Goal: Task Accomplishment & Management: Manage account settings

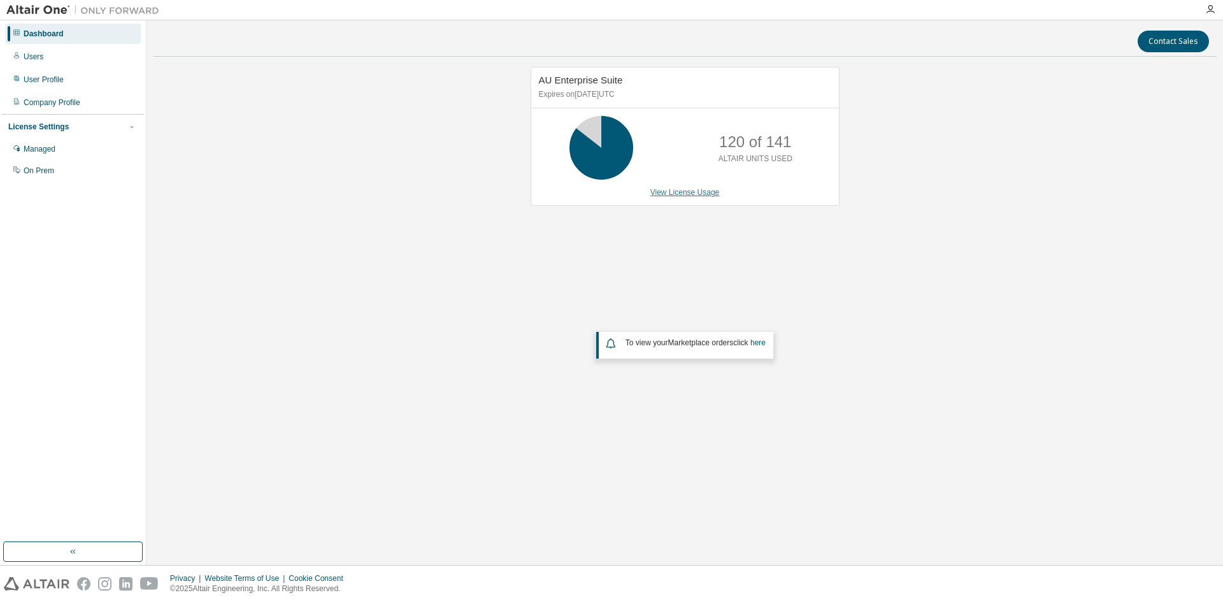
click at [700, 195] on link "View License Usage" at bounding box center [684, 192] width 69 height 9
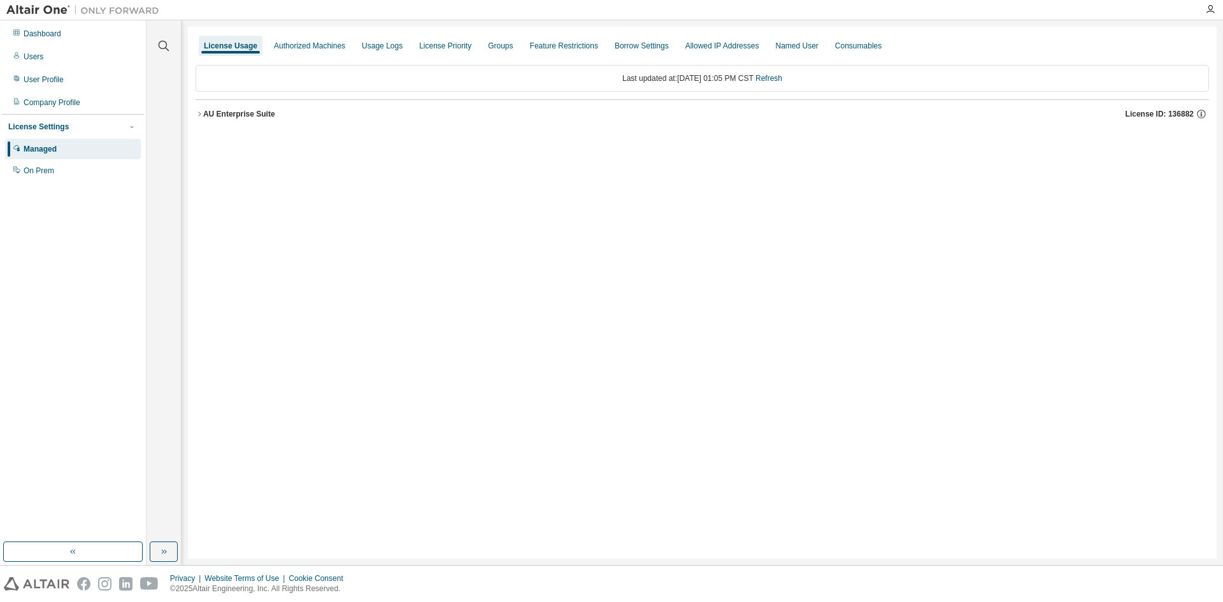
click at [251, 116] on div "AU Enterprise Suite" at bounding box center [239, 114] width 72 height 10
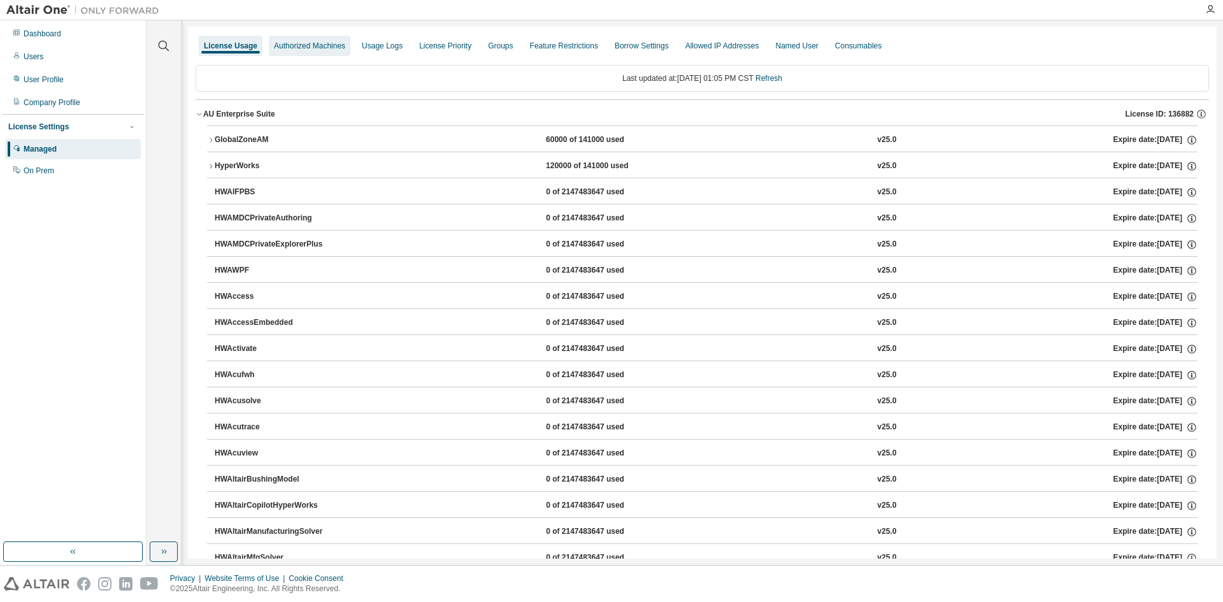
click at [311, 46] on div "Authorized Machines" at bounding box center [309, 46] width 71 height 10
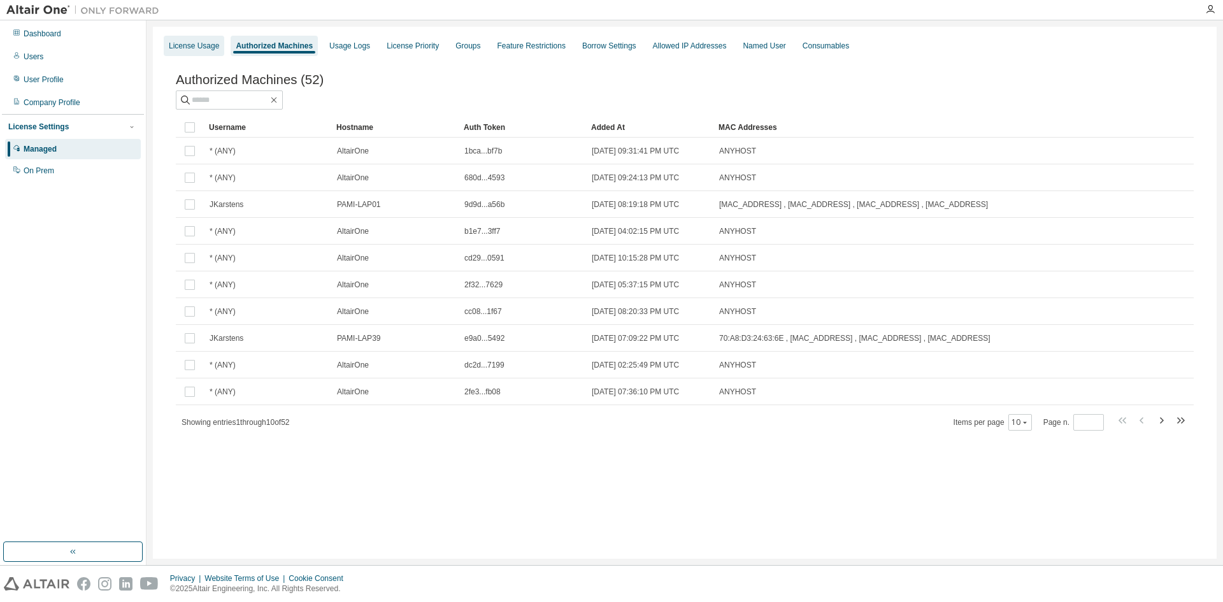
click at [186, 41] on div "License Usage" at bounding box center [194, 46] width 50 height 10
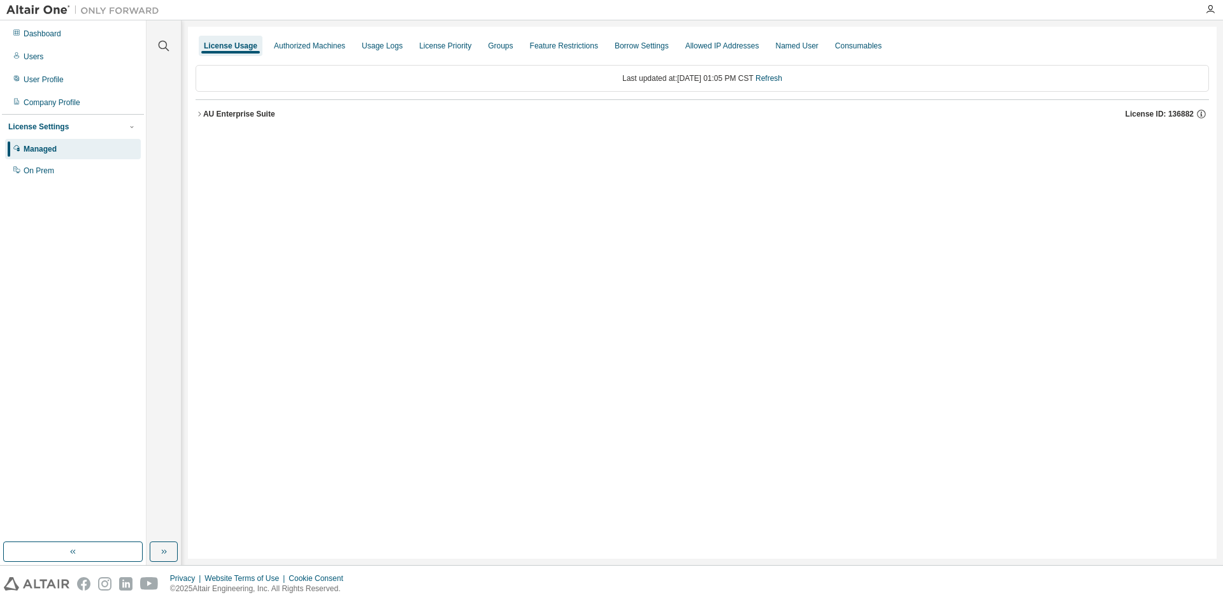
click at [206, 108] on div "AU Enterprise Suite License ID: 136882" at bounding box center [705, 113] width 1005 height 11
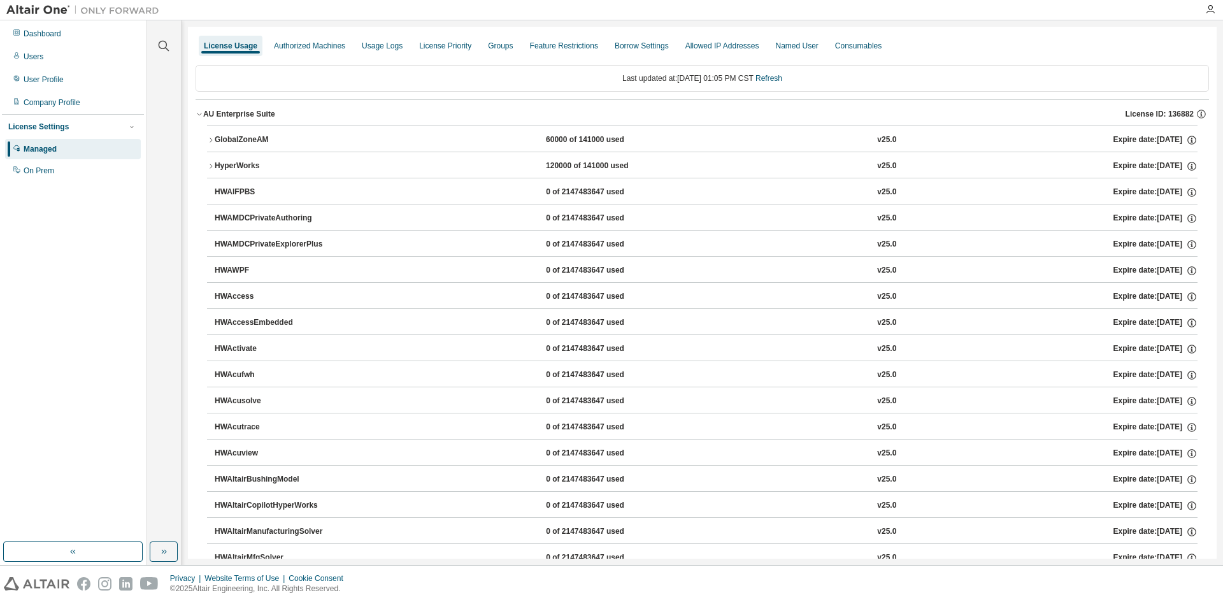
click at [208, 139] on icon "button" at bounding box center [211, 140] width 8 height 8
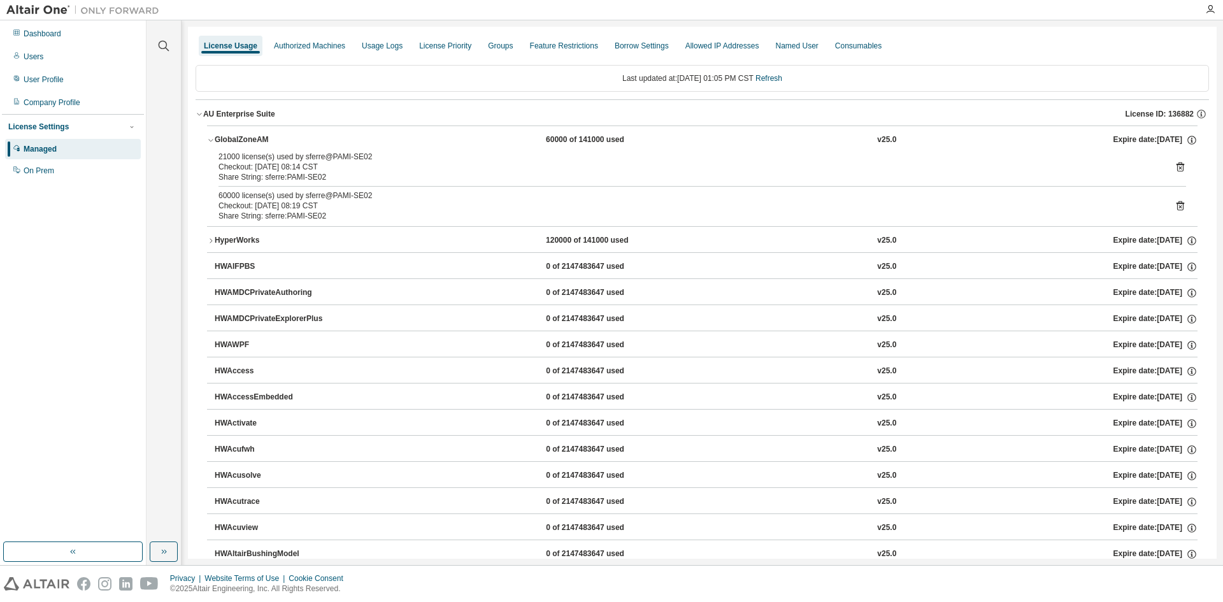
click at [215, 245] on div "HyperWorks" at bounding box center [272, 240] width 115 height 11
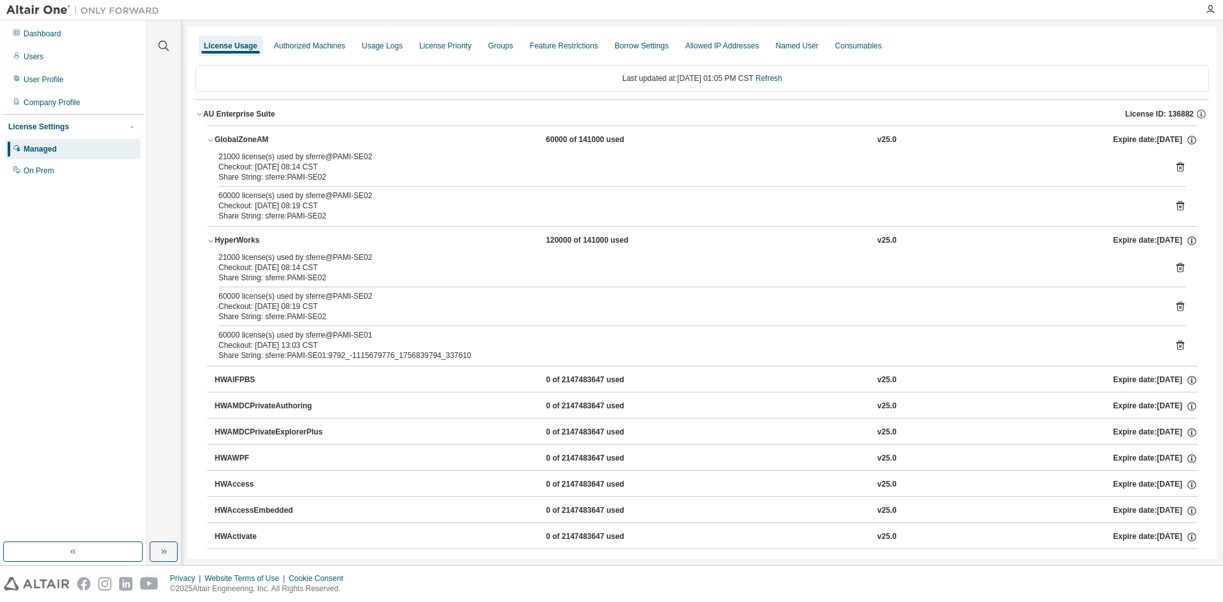
click at [1174, 344] on icon at bounding box center [1179, 344] width 11 height 11
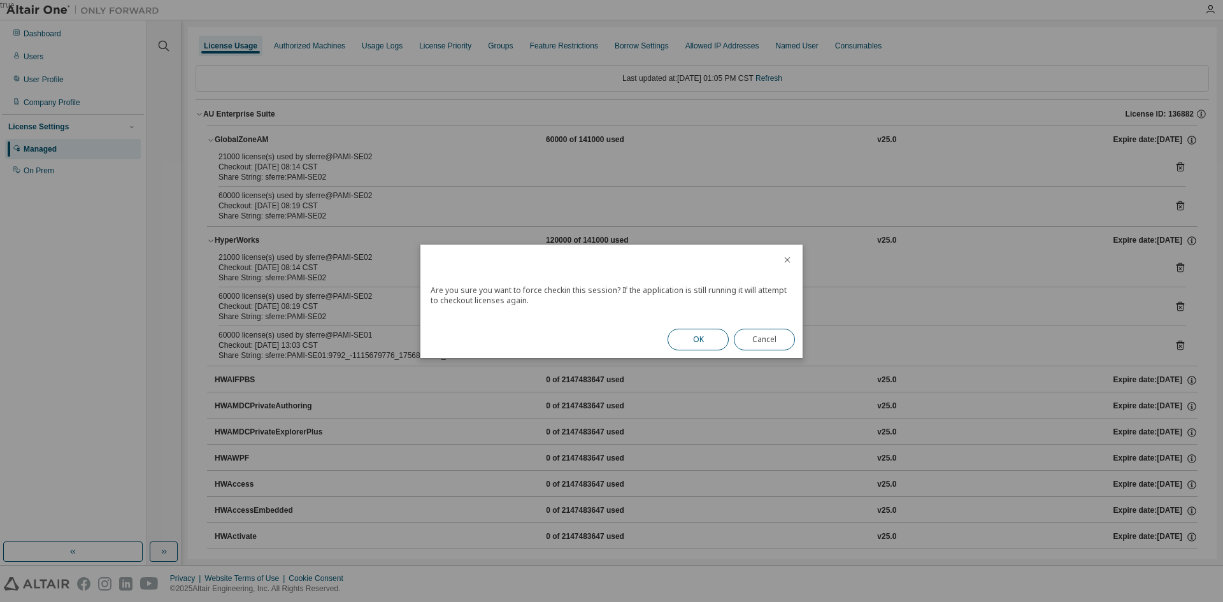
click at [705, 343] on button "OK" at bounding box center [697, 340] width 61 height 22
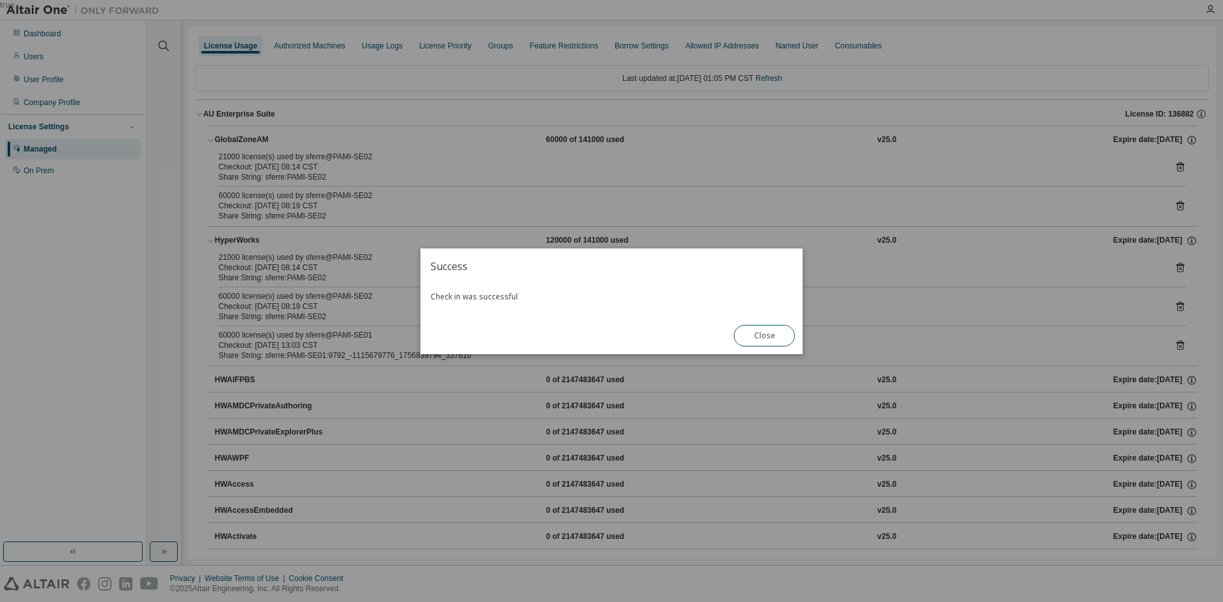
drag, startPoint x: 752, startPoint y: 335, endPoint x: 744, endPoint y: 337, distance: 7.9
click at [753, 335] on button "Close" at bounding box center [764, 336] width 61 height 22
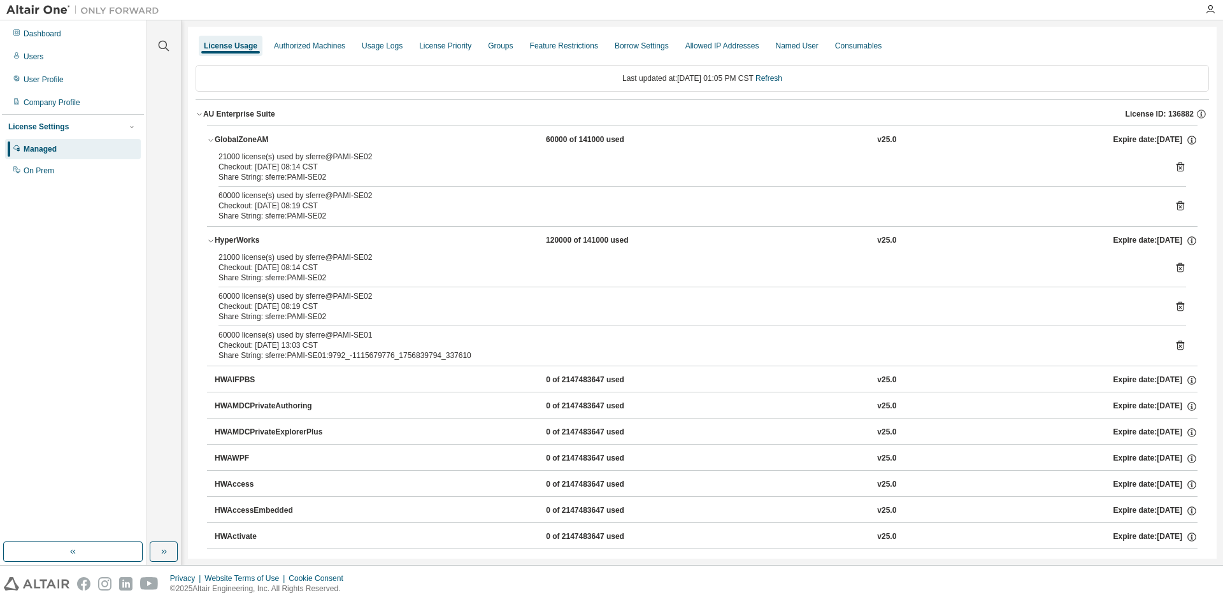
click at [241, 376] on div "HWAIFPBS" at bounding box center [272, 379] width 115 height 11
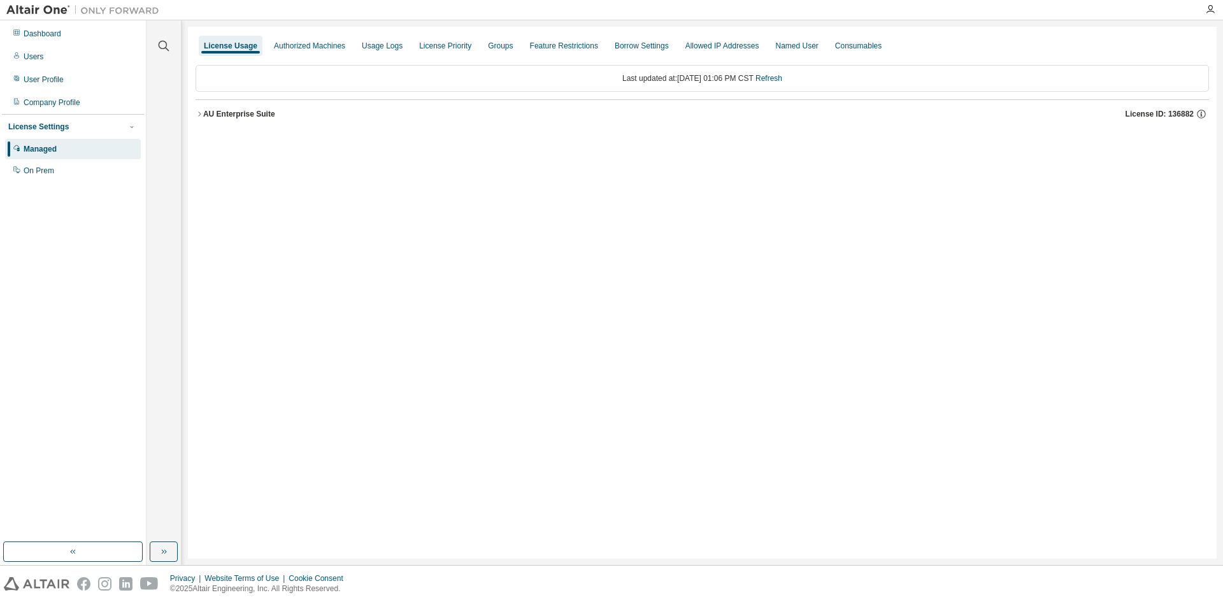
click at [201, 112] on icon "button" at bounding box center [199, 114] width 8 height 8
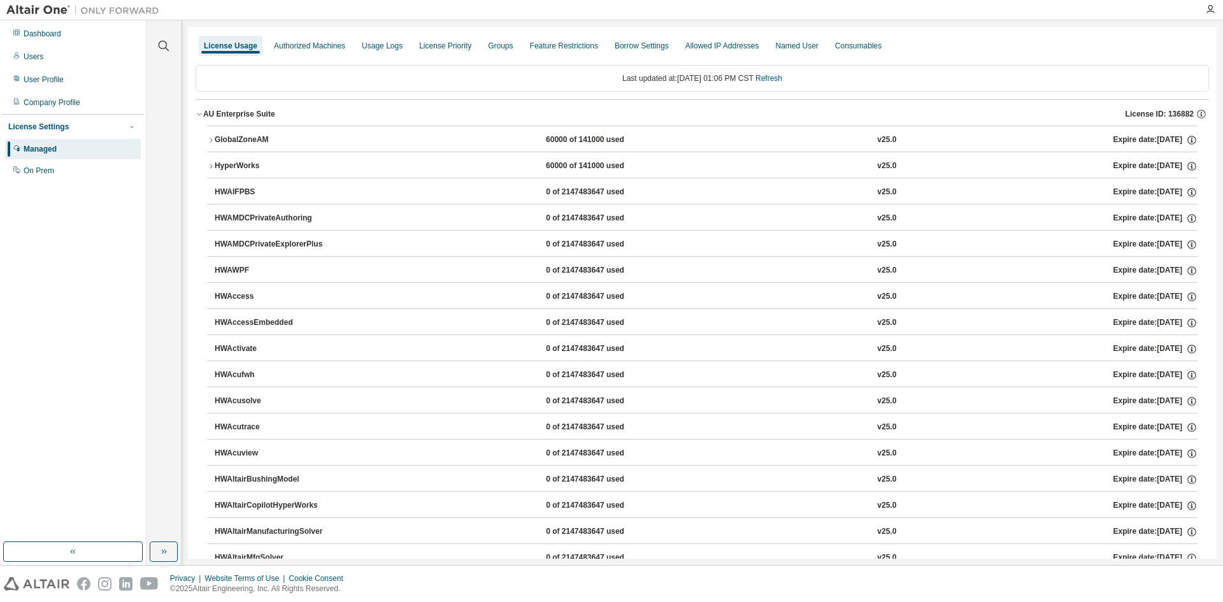
click at [211, 163] on icon "button" at bounding box center [211, 166] width 8 height 8
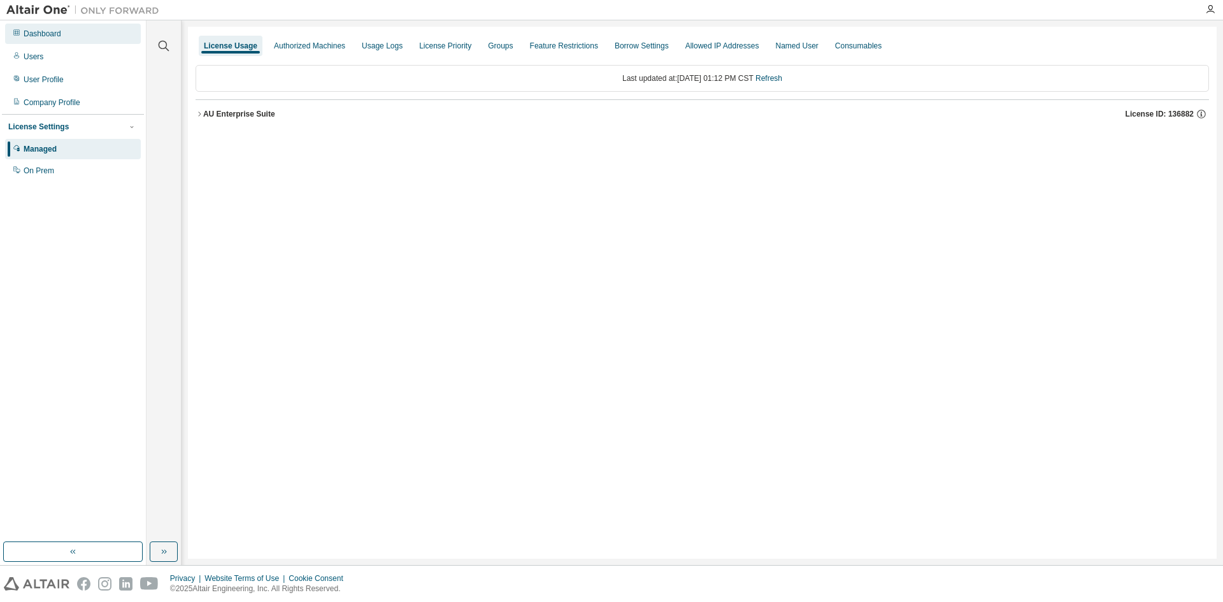
click at [25, 26] on div "Dashboard" at bounding box center [73, 34] width 136 height 20
